Goal: Task Accomplishment & Management: Manage account settings

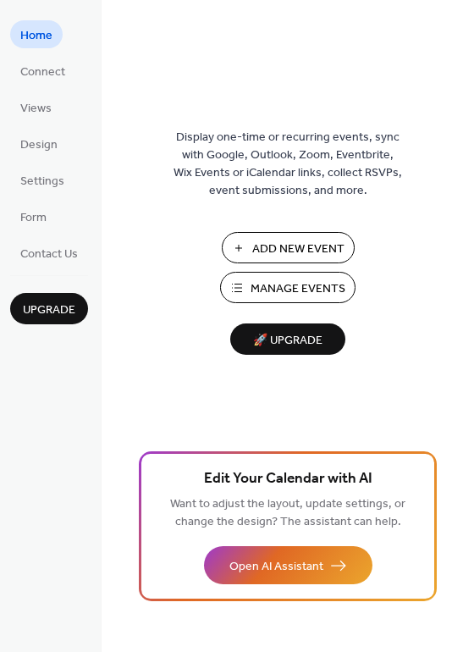
click at [290, 285] on span "Manage Events" at bounding box center [298, 289] width 95 height 18
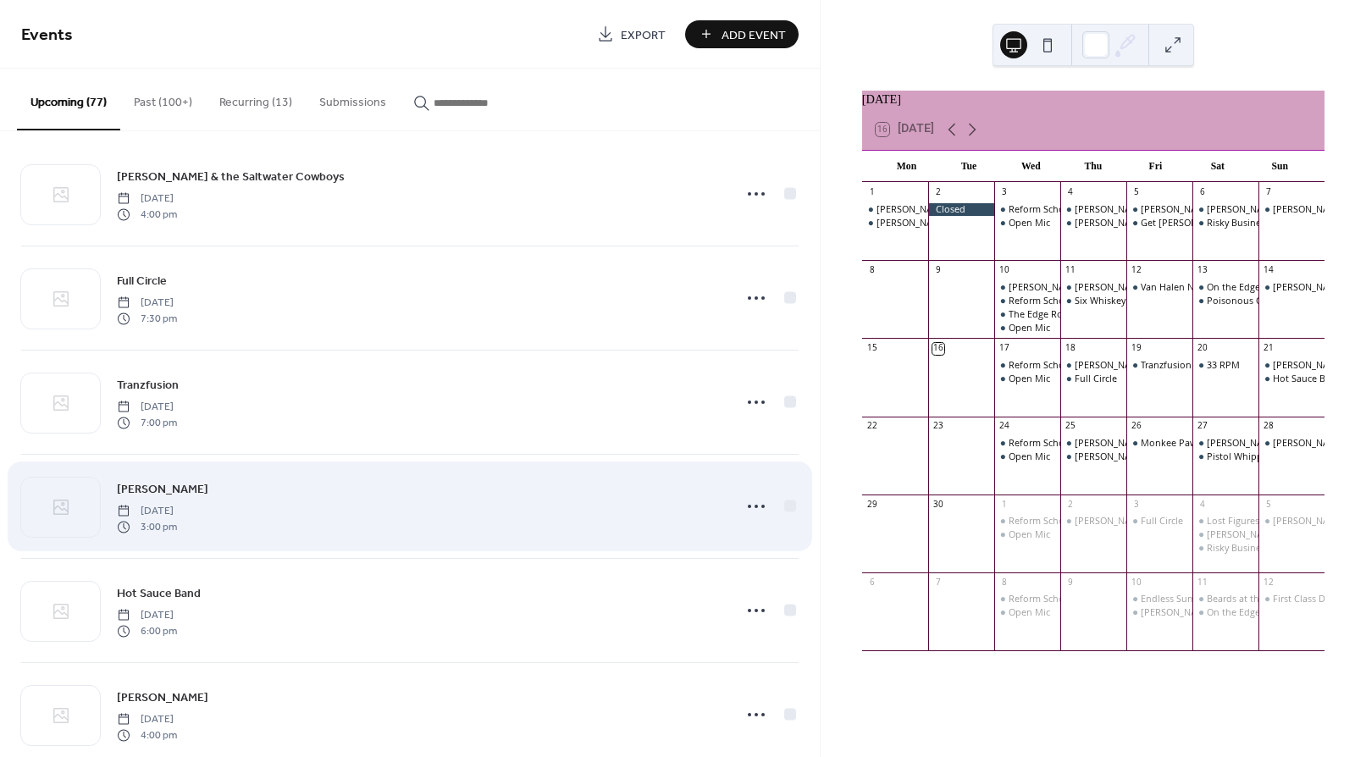
scroll to position [20, 0]
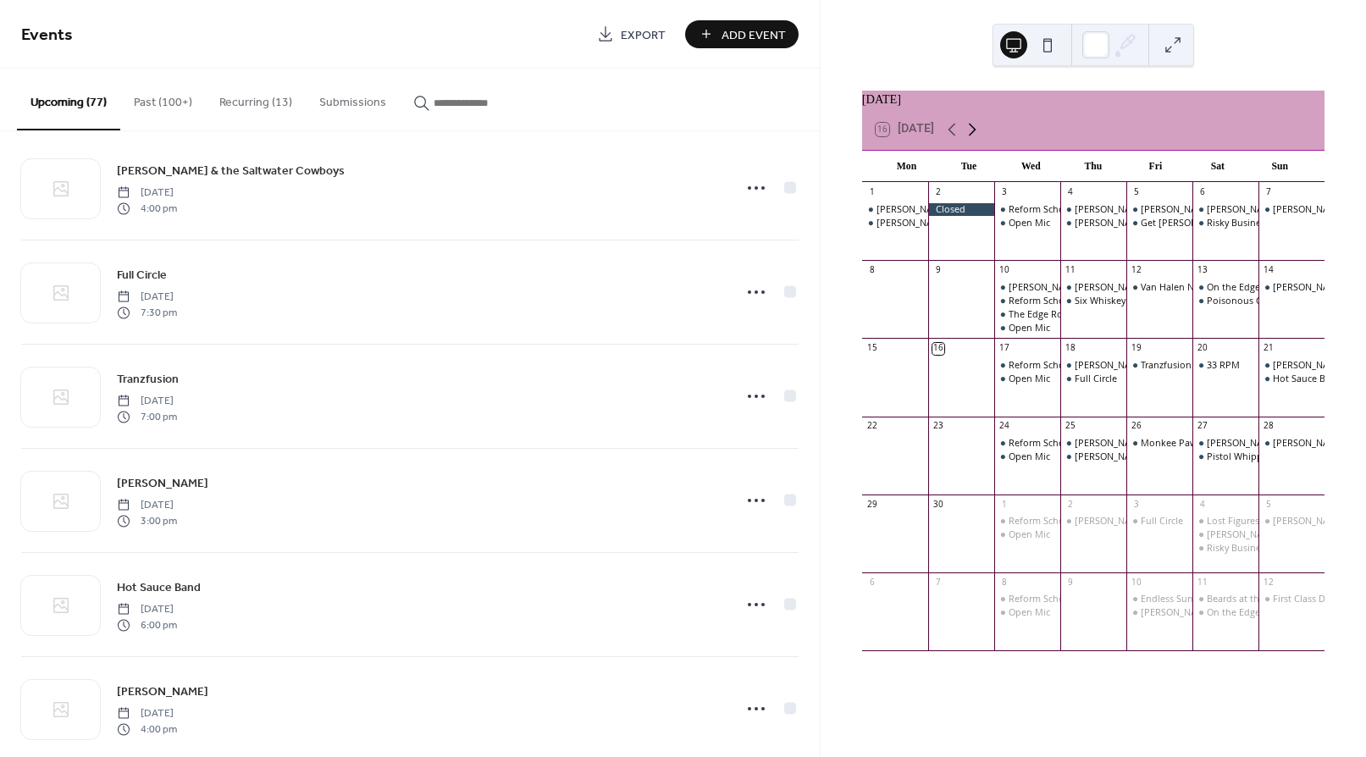
click at [977, 136] on icon at bounding box center [973, 129] width 8 height 13
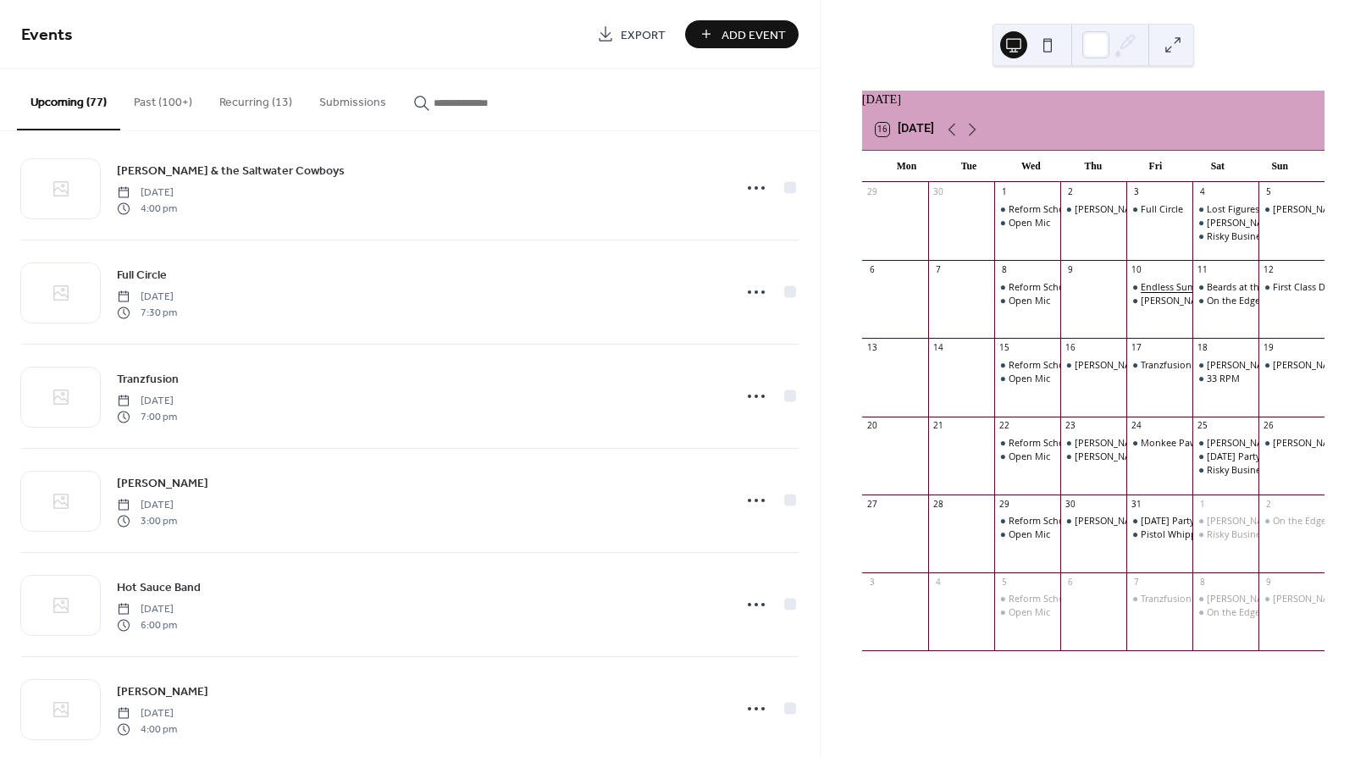
click at [1143, 294] on div "Endless Summer Cruisin Show at [GEOGRAPHIC_DATA]" at bounding box center [1259, 287] width 236 height 13
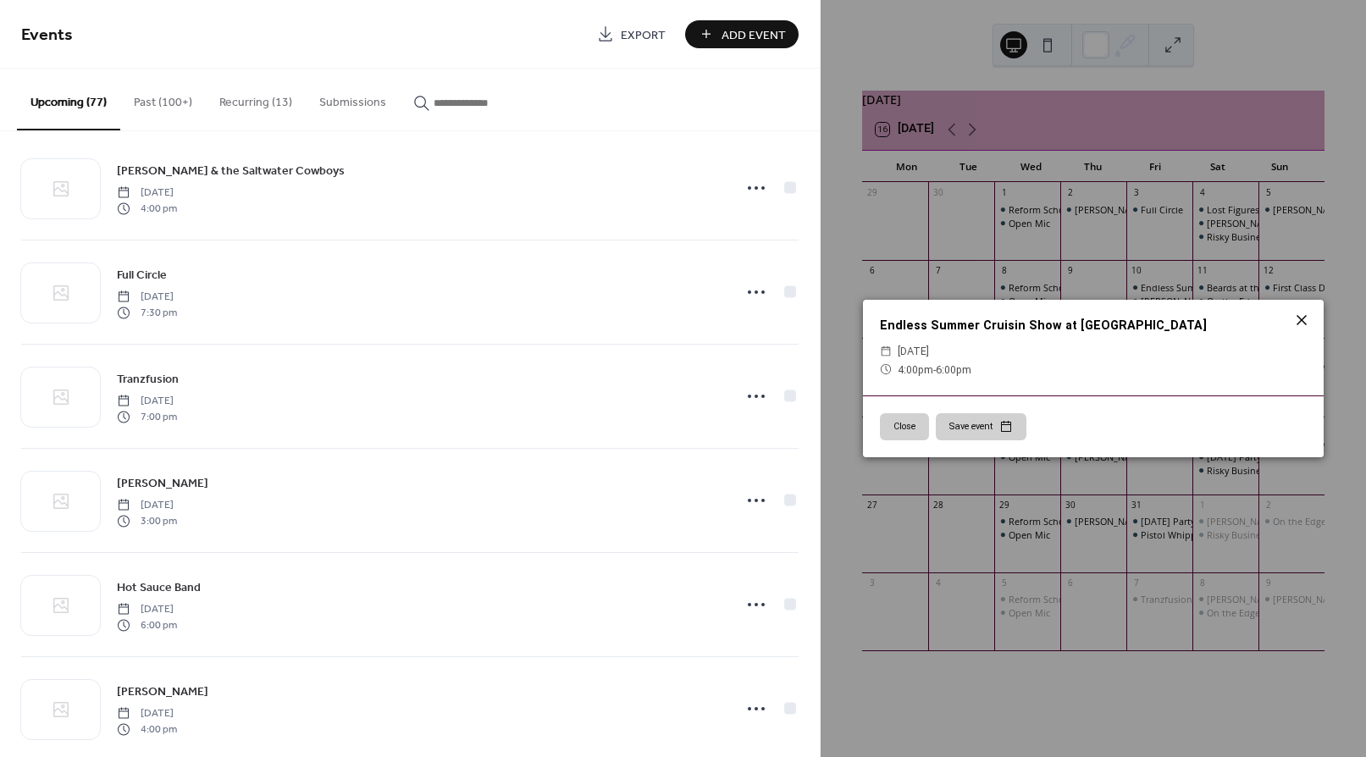
click at [1303, 323] on icon at bounding box center [1302, 320] width 10 height 10
